Goal: Task Accomplishment & Management: Use online tool/utility

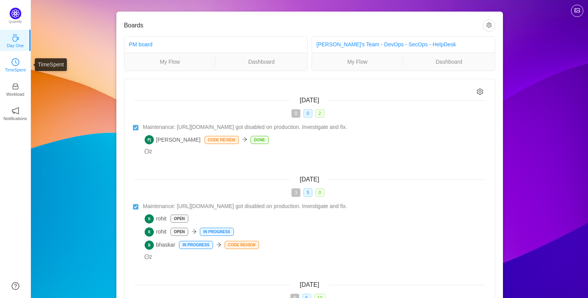
click at [19, 61] on link "TimeSpent" at bounding box center [16, 65] width 8 height 8
click at [19, 64] on link "TimeSpent" at bounding box center [16, 65] width 8 height 8
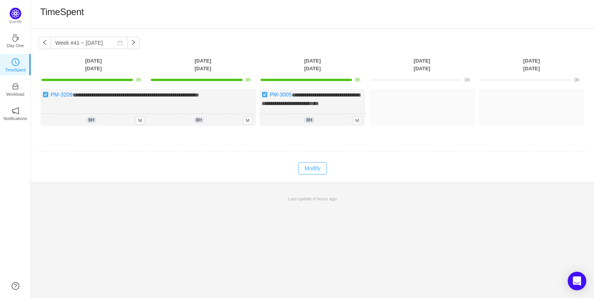
click at [306, 175] on button "Modify" at bounding box center [312, 168] width 28 height 12
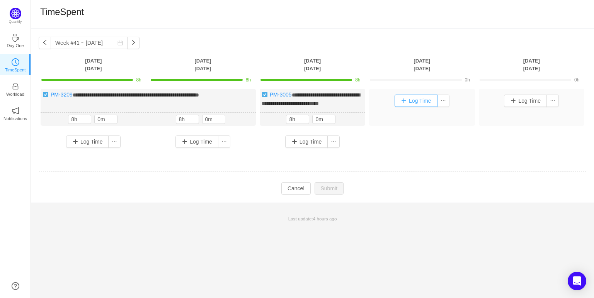
click at [415, 102] on button "Log Time" at bounding box center [416, 101] width 43 height 12
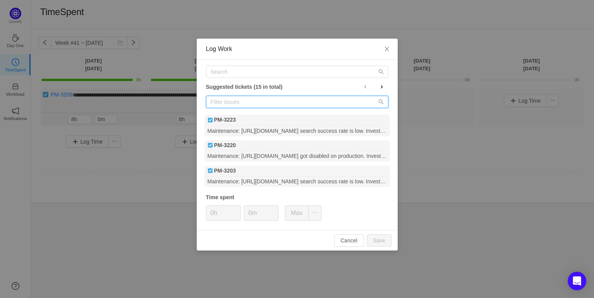
click at [271, 99] on input "text" at bounding box center [297, 102] width 182 height 12
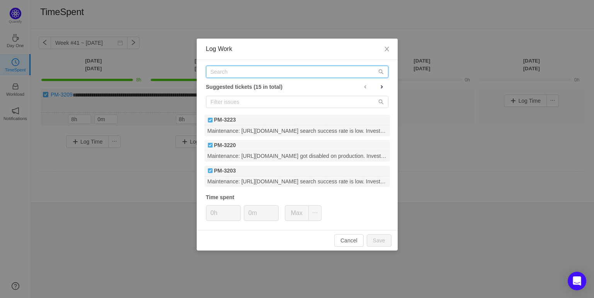
click at [224, 69] on input "text" at bounding box center [297, 72] width 182 height 12
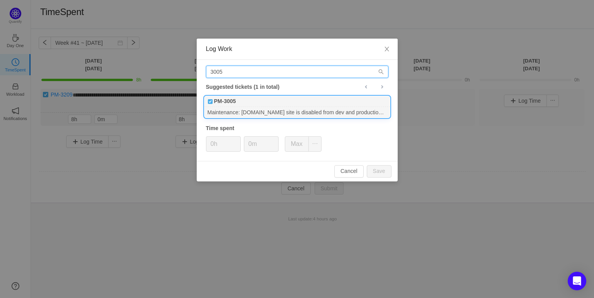
type input "3005"
click at [290, 112] on div "Maintenance: [DOMAIN_NAME] site is disabled from dev and production due to peri…" at bounding box center [297, 112] width 186 height 10
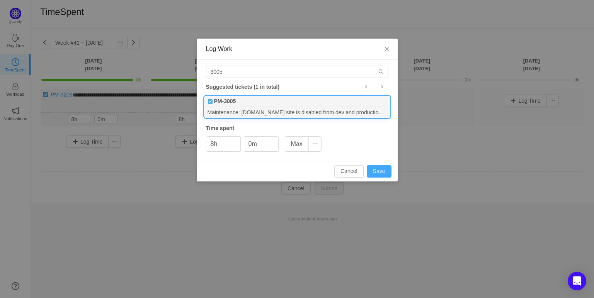
click at [381, 171] on button "Save" at bounding box center [379, 171] width 25 height 12
type input "0h"
